Goal: Entertainment & Leisure: Consume media (video, audio)

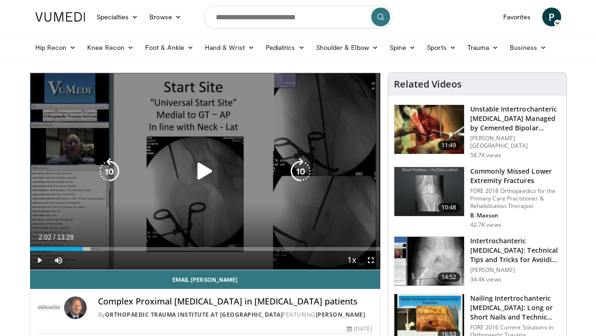
click at [303, 160] on icon "Video Player" at bounding box center [300, 171] width 26 height 26
click at [208, 171] on icon "Video Player" at bounding box center [205, 171] width 26 height 26
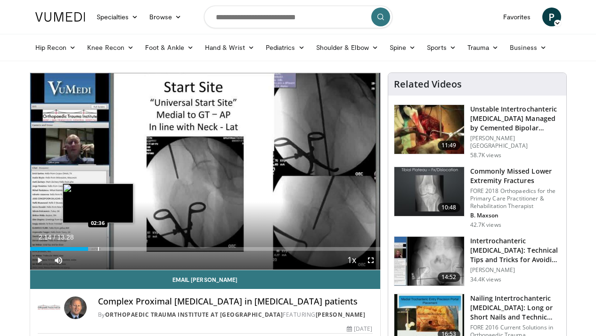
click at [98, 249] on div "Progress Bar" at bounding box center [98, 249] width 1 height 4
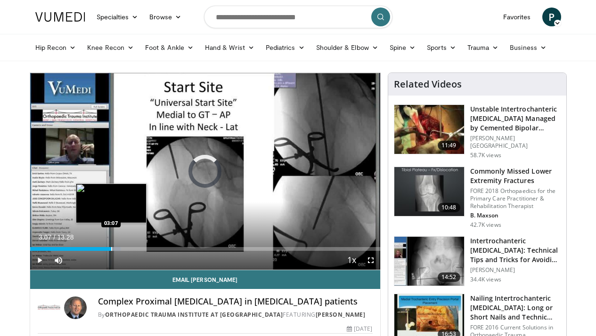
click at [111, 247] on div "Progress Bar" at bounding box center [111, 249] width 1 height 4
click at [119, 248] on div "Progress Bar" at bounding box center [119, 249] width 1 height 4
click at [126, 248] on div "Progress Bar" at bounding box center [126, 249] width 1 height 4
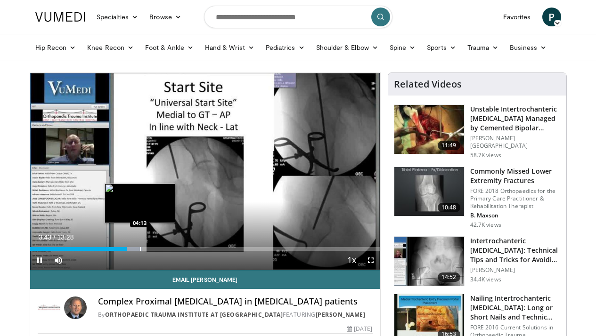
click at [139, 244] on div "Loaded : 32.04% 03:43 04:13" at bounding box center [205, 246] width 350 height 9
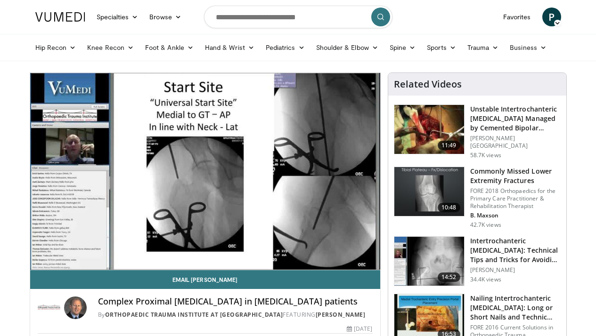
click at [154, 261] on div "Loaded : 34.51% 04:15 04:46" at bounding box center [205, 265] width 350 height 9
click at [147, 261] on div "Loaded : 38.25% 04:47 04:46" at bounding box center [205, 265] width 350 height 9
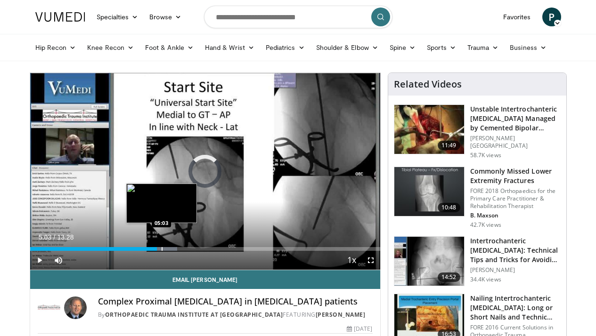
click at [162, 248] on div "Progress Bar" at bounding box center [162, 249] width 1 height 4
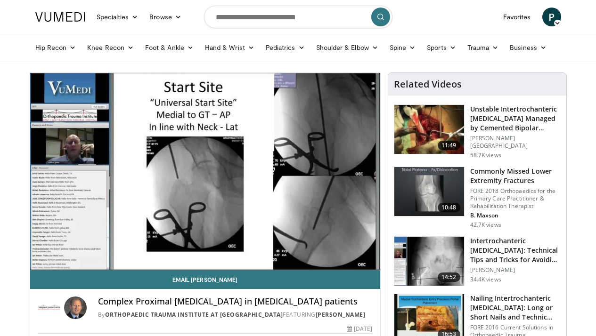
click at [165, 250] on video-js "**********" at bounding box center [205, 171] width 350 height 197
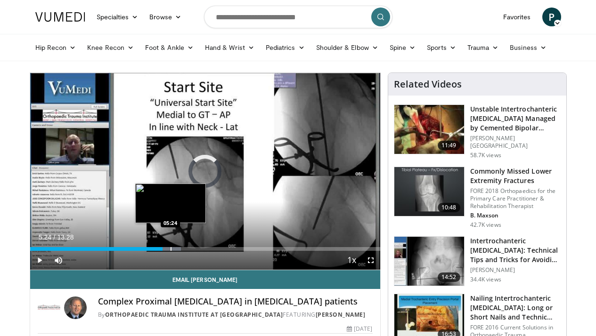
click at [171, 250] on div "Progress Bar" at bounding box center [171, 249] width 1 height 4
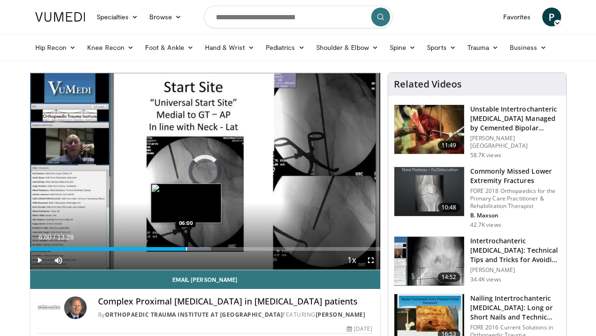
click at [186, 248] on div "Progress Bar" at bounding box center [186, 249] width 1 height 4
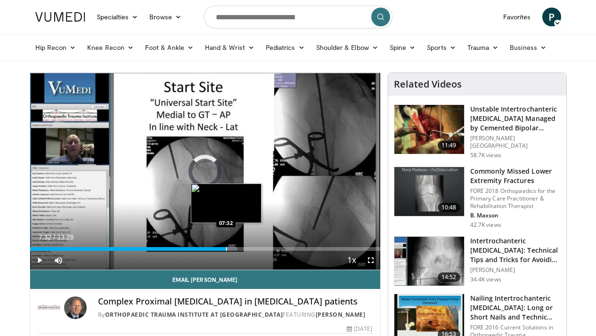
click at [226, 247] on div "Loaded : 59.33% 07:17 07:32" at bounding box center [205, 246] width 350 height 9
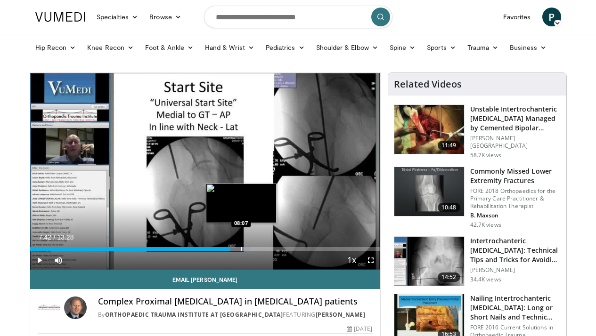
click at [241, 247] on div "Progress Bar" at bounding box center [241, 249] width 1 height 4
click at [249, 246] on div "Loaded : 64.17% 08:08 08:22" at bounding box center [205, 246] width 350 height 9
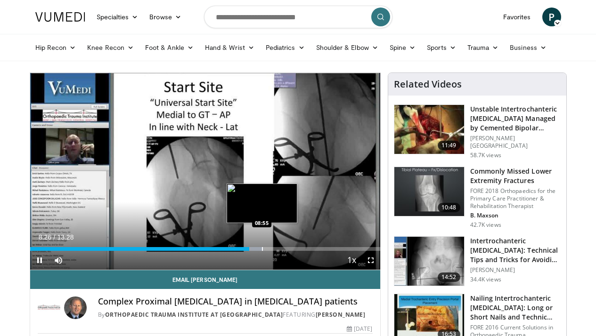
click at [262, 246] on div "Loaded : 66.64% 08:26 08:55" at bounding box center [205, 246] width 350 height 9
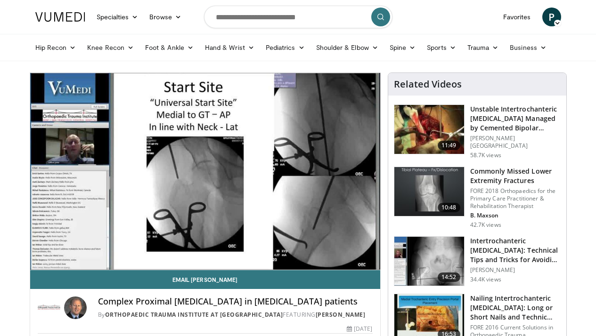
click at [263, 266] on div "Progress Bar" at bounding box center [262, 268] width 1 height 4
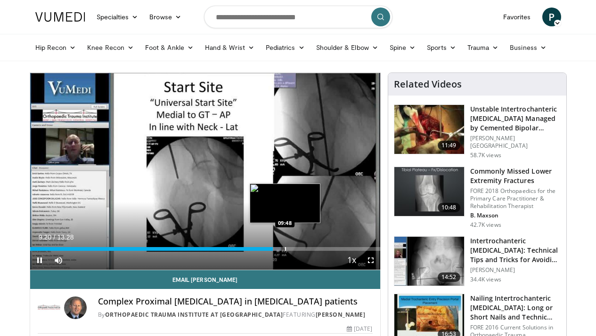
click at [285, 247] on div "Progress Bar" at bounding box center [285, 249] width 1 height 4
click at [293, 246] on div "Loaded : 76.47% 10:07 10:07" at bounding box center [205, 246] width 350 height 9
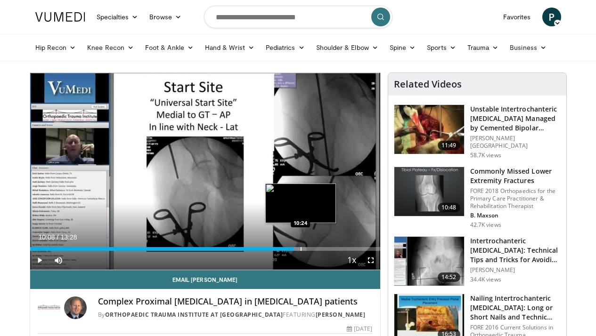
click at [300, 245] on div "Loaded : 79.11% 10:08 10:24" at bounding box center [205, 246] width 350 height 9
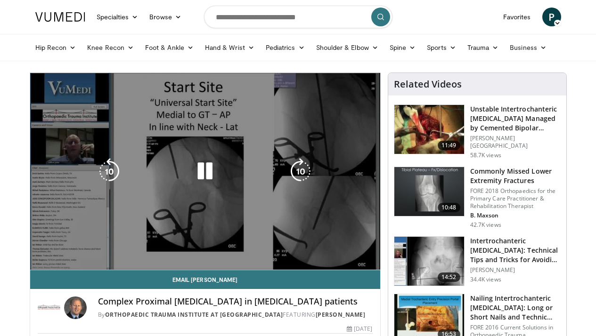
click at [297, 211] on div "10 seconds Tap to unmute" at bounding box center [205, 171] width 350 height 197
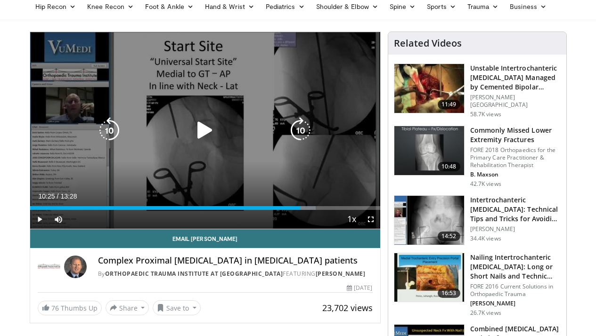
scroll to position [74, 0]
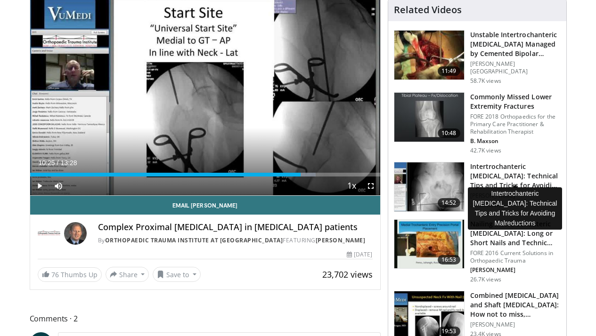
click at [479, 173] on h3 "Intertrochanteric [MEDICAL_DATA]: Technical Tips and Tricks for Avoiding …" at bounding box center [515, 176] width 90 height 28
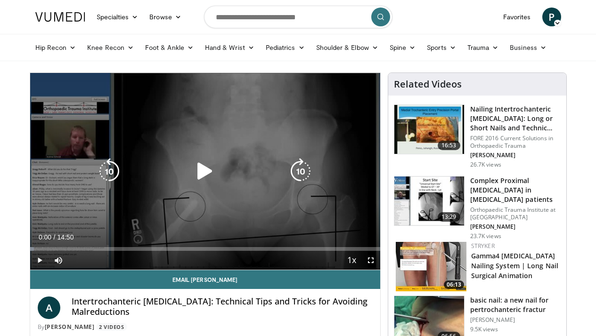
click at [202, 178] on icon "Video Player" at bounding box center [205, 171] width 26 height 26
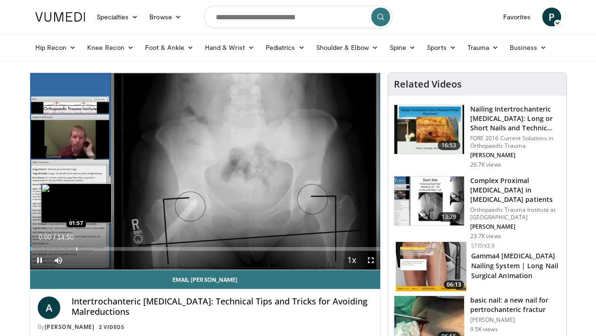
click at [76, 247] on div "Loaded : 1.09% 00:00 01:57" at bounding box center [205, 246] width 350 height 9
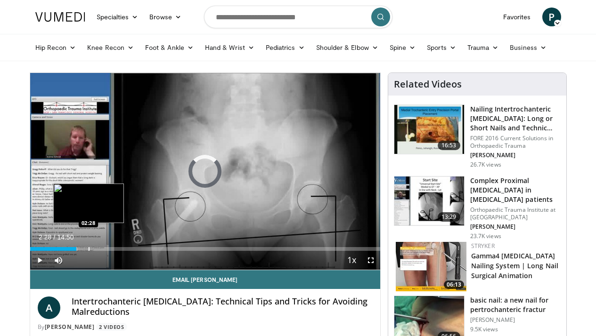
click at [88, 244] on div "Loaded : 13.46% 01:58 02:28" at bounding box center [205, 246] width 350 height 9
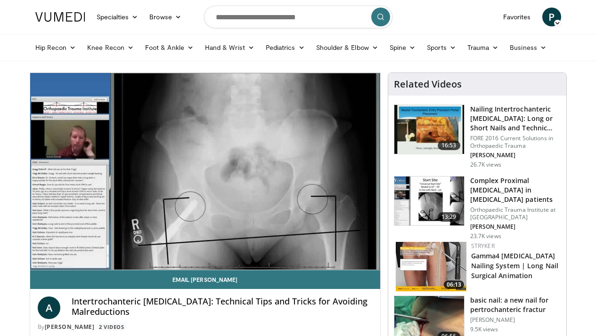
click at [99, 261] on div "Loaded : 19.00% 02:30 02:28" at bounding box center [205, 265] width 350 height 9
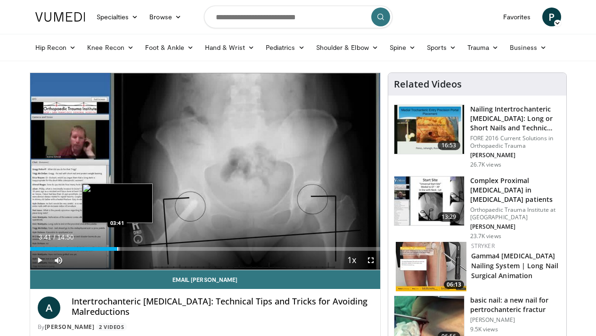
click at [117, 244] on div "Loaded : 25.78% 03:41 03:41" at bounding box center [205, 246] width 350 height 9
click at [128, 244] on div "Loaded : 26.88% 03:42 04:09" at bounding box center [205, 246] width 350 height 9
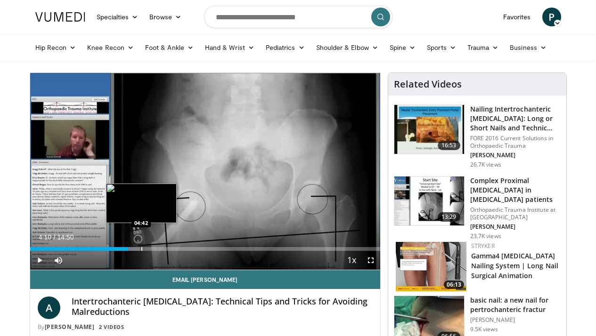
click at [141, 246] on div "Loaded : 31.37% 04:10 04:42" at bounding box center [205, 246] width 350 height 9
click at [157, 248] on div "Progress Bar" at bounding box center [157, 249] width 1 height 4
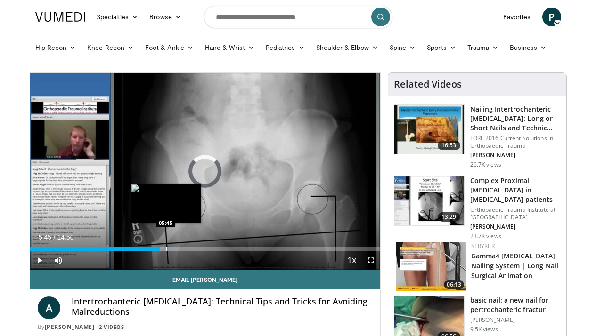
click at [166, 248] on div "Progress Bar" at bounding box center [166, 249] width 1 height 4
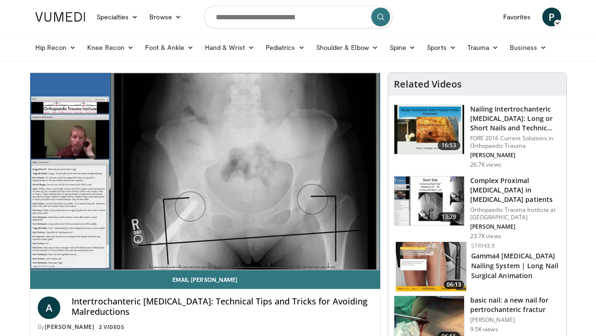
click at [179, 261] on div "Loaded : 43.69% 05:46 05:45" at bounding box center [205, 265] width 350 height 9
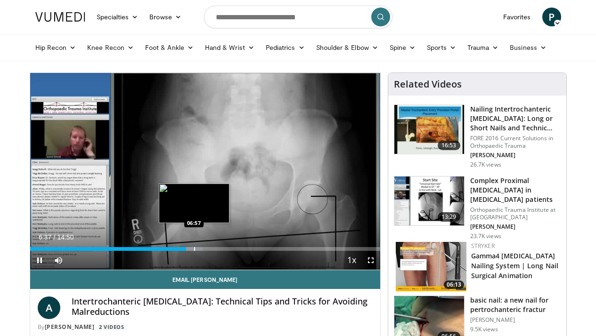
click at [194, 245] on div "Loaded : 49.39% 06:37 06:57" at bounding box center [205, 246] width 350 height 9
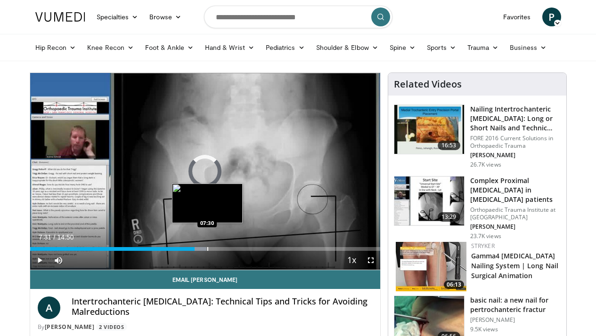
click at [207, 244] on div "Loaded : 50.42% 06:58 07:30" at bounding box center [205, 246] width 350 height 9
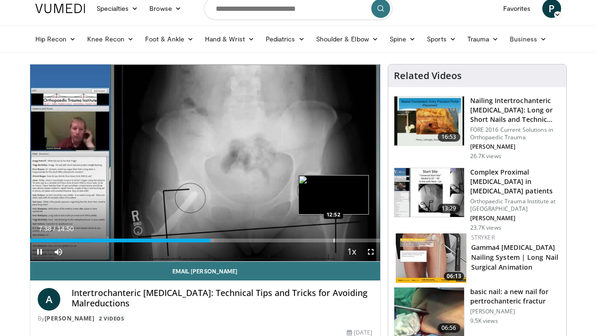
scroll to position [10, 0]
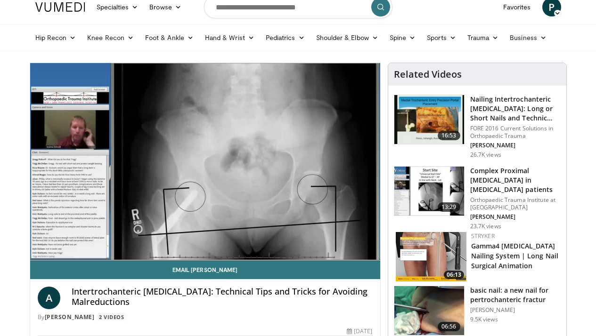
click at [222, 238] on video-js "**********" at bounding box center [205, 161] width 350 height 197
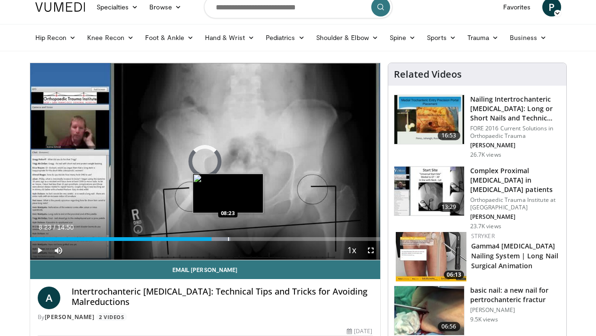
click at [228, 239] on div "Progress Bar" at bounding box center [228, 239] width 1 height 4
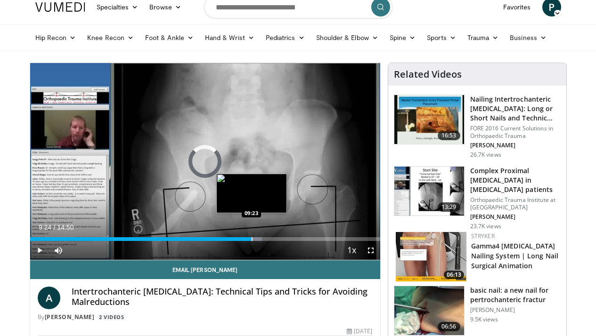
click at [252, 238] on div "Progress Bar" at bounding box center [252, 239] width 1 height 4
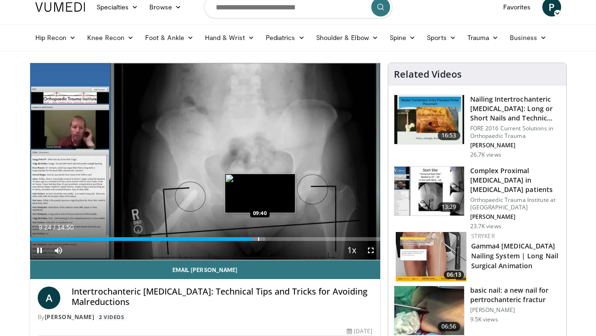
click at [259, 238] on div "Progress Bar" at bounding box center [258, 239] width 1 height 4
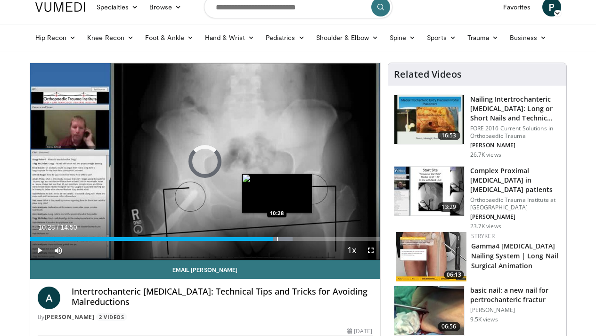
click at [277, 240] on div "Progress Bar" at bounding box center [277, 239] width 1 height 4
click at [282, 237] on div "Progress Bar" at bounding box center [282, 239] width 1 height 4
click at [286, 237] on div "Loaded : 77.30% 10:52 10:52" at bounding box center [205, 236] width 350 height 9
click at [292, 236] on div "Loaded : 78.45% 10:52 11:06" at bounding box center [205, 236] width 350 height 9
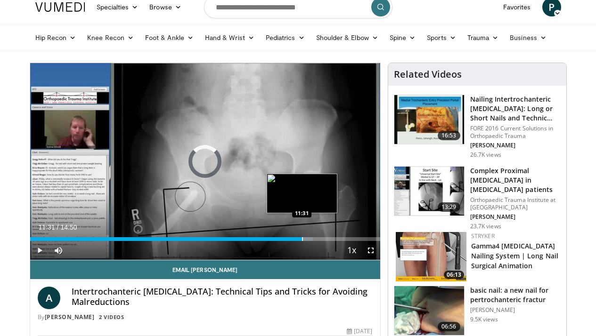
click at [302, 238] on div "Progress Bar" at bounding box center [302, 239] width 1 height 4
click at [307, 238] on div "Progress Bar" at bounding box center [307, 239] width 1 height 4
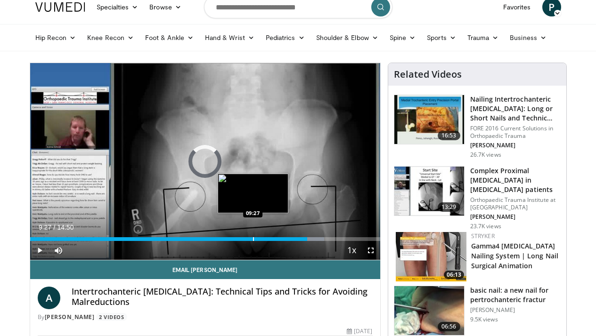
click at [253, 237] on div "Loaded : 84.04% 11:45 09:27" at bounding box center [205, 236] width 350 height 9
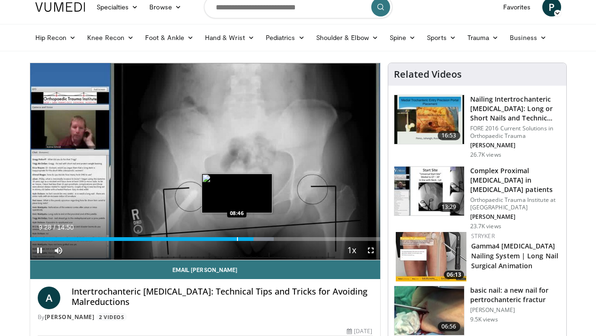
click at [237, 238] on div "Progress Bar" at bounding box center [237, 239] width 1 height 4
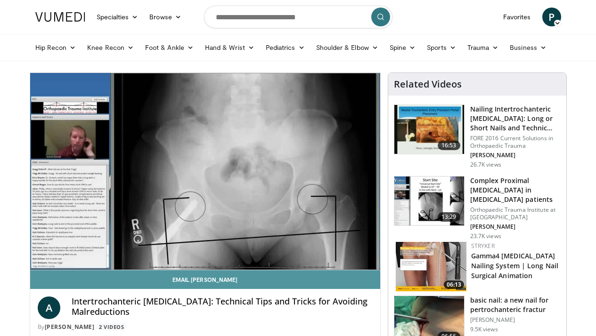
scroll to position [0, 0]
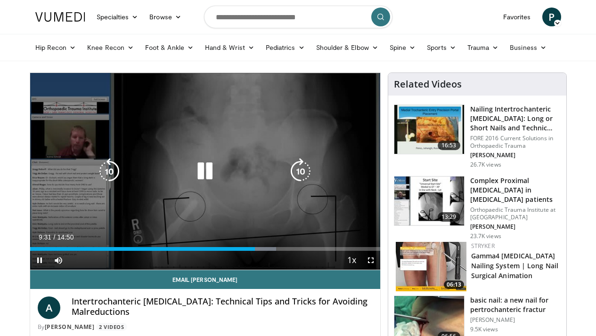
click at [208, 164] on icon "Video Player" at bounding box center [205, 171] width 26 height 26
